Goal: Task Accomplishment & Management: Manage account settings

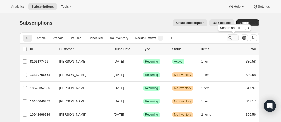
click at [230, 36] on icon "Search and filter results" at bounding box center [230, 38] width 5 height 5
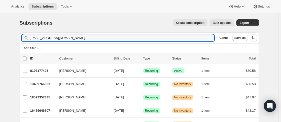
type input "[EMAIL_ADDRESS][DOMAIN_NAME]"
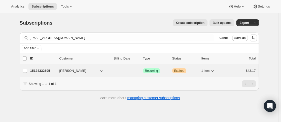
click at [46, 72] on p "15124332695" at bounding box center [42, 71] width 25 height 5
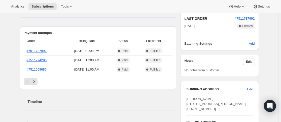
scroll to position [110, 0]
click at [36, 81] on icon "Next" at bounding box center [33, 81] width 5 height 5
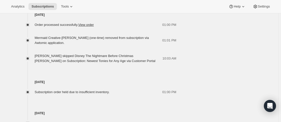
scroll to position [488, 0]
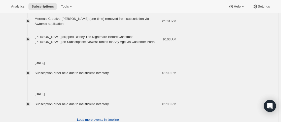
click at [102, 118] on span "Load more events in timeline" at bounding box center [98, 120] width 42 height 5
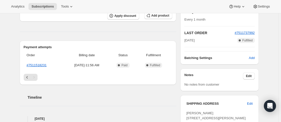
scroll to position [0, 0]
